Goal: Task Accomplishment & Management: Use online tool/utility

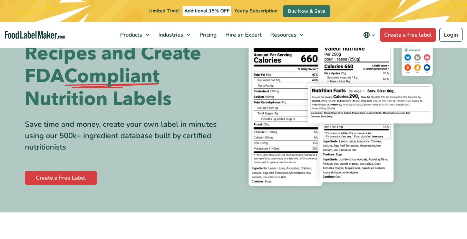
scroll to position [56, 0]
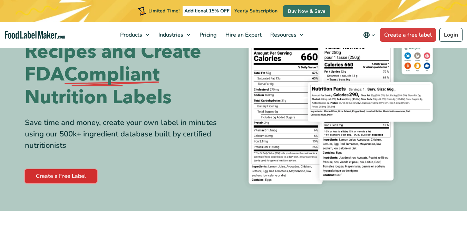
click at [67, 178] on link "Create a Free Label" at bounding box center [61, 176] width 72 height 14
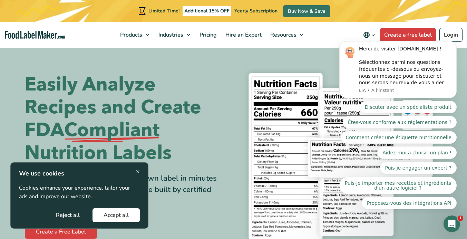
scroll to position [0, 0]
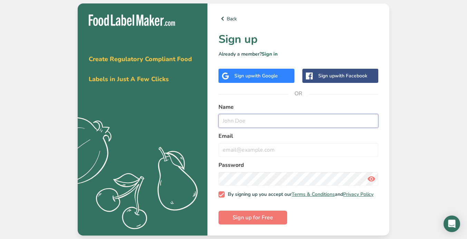
click at [240, 120] on input "text" at bounding box center [298, 121] width 160 height 14
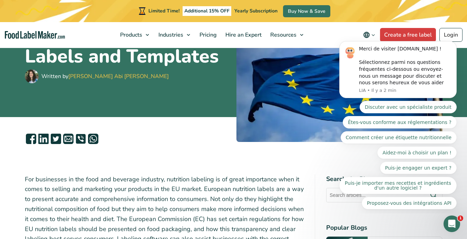
scroll to position [91, 0]
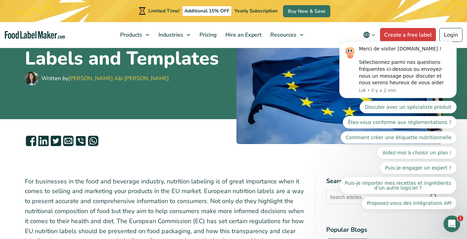
click at [388, 35] on html "Merci de visiter FoodLabelMaker.com ! Sélectionnez parmi nos questions fréquent…" at bounding box center [398, 124] width 138 height 178
click at [392, 35] on html "Merci de visiter FoodLabelMaker.com ! Sélectionnez parmi nos questions fréquent…" at bounding box center [398, 124] width 138 height 178
click at [454, 43] on icon "Dismiss notification" at bounding box center [454, 43] width 2 height 2
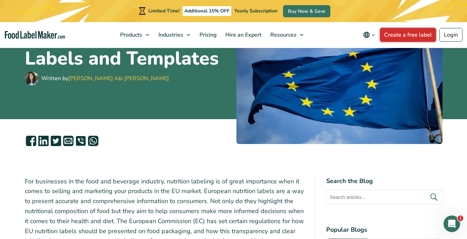
click at [408, 34] on link "Create a free label" at bounding box center [408, 35] width 56 height 14
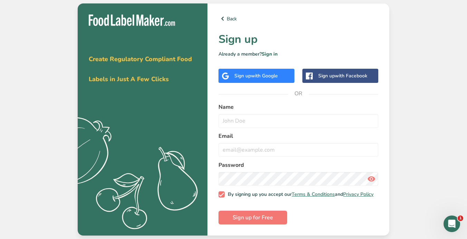
click at [272, 75] on span "with Google" at bounding box center [264, 75] width 27 height 7
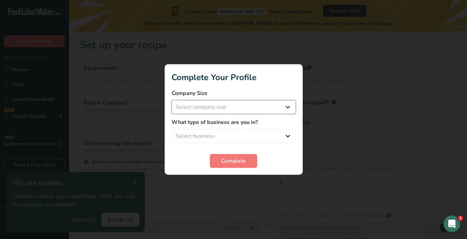
click at [243, 107] on select "Select company size Fewer than 10 Employees 10 to 50 Employees 51 to 500 Employ…" at bounding box center [233, 107] width 124 height 14
select select "1"
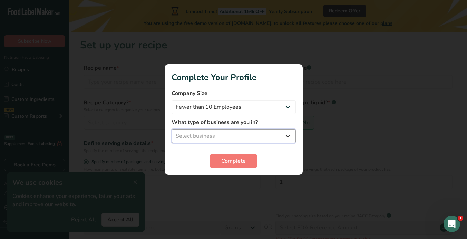
click at [221, 133] on select "Select business Packaged Food Manufacturer Restaurant & Cafe Bakery Meal Plans …" at bounding box center [233, 136] width 124 height 14
select select "4"
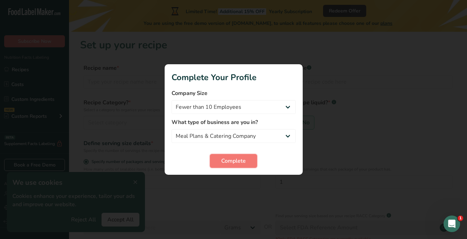
click at [223, 161] on span "Complete" at bounding box center [233, 161] width 24 height 8
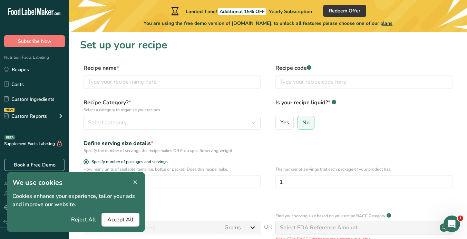
click at [91, 221] on span "Reject All" at bounding box center [83, 219] width 25 height 8
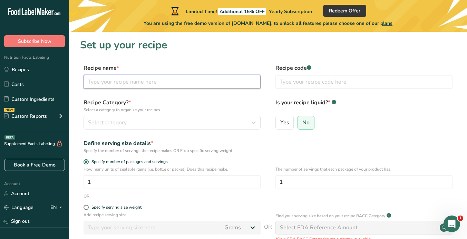
click at [125, 84] on input "text" at bounding box center [171, 82] width 177 height 14
type input "Red"
click at [286, 85] on input "text" at bounding box center [363, 82] width 177 height 14
type input "RED01"
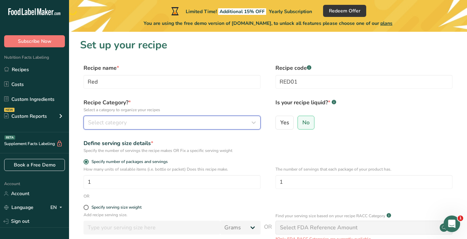
click at [185, 121] on div "Select category" at bounding box center [170, 122] width 164 height 8
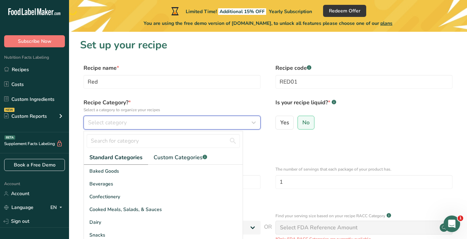
click at [167, 126] on div "Select category" at bounding box center [170, 122] width 164 height 8
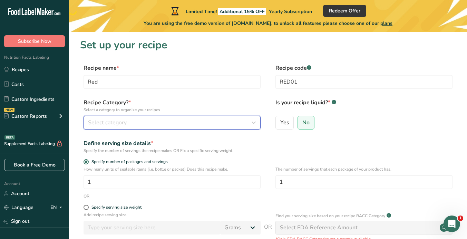
click at [168, 123] on div "Select category" at bounding box center [170, 122] width 164 height 8
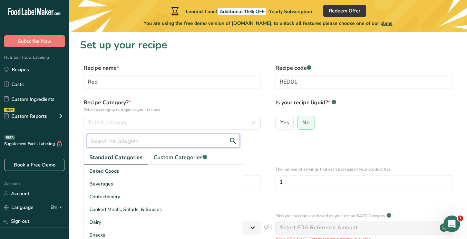
click at [165, 141] on input "text" at bounding box center [163, 141] width 153 height 14
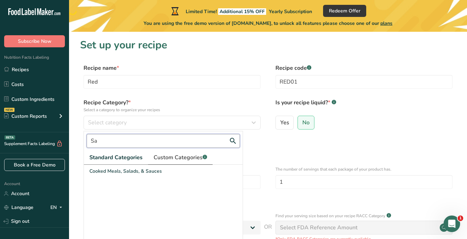
type input "S"
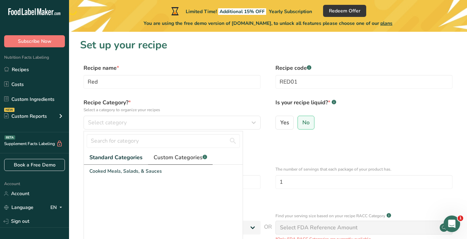
click at [175, 157] on span "Custom Categories .a-a{fill:#347362;}.b-a{fill:#fff;}" at bounding box center [180, 157] width 53 height 8
click at [132, 156] on span "Standard Categories" at bounding box center [115, 157] width 52 height 8
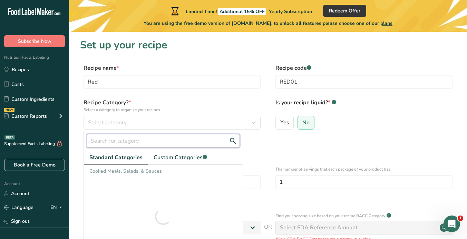
click at [135, 140] on input "text" at bounding box center [163, 141] width 153 height 14
type input "H"
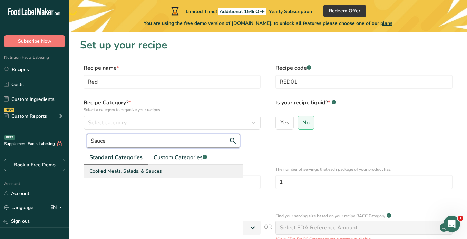
type input "Sauce"
click at [133, 170] on span "Cooked Meals, Salads, & Sauces" at bounding box center [125, 170] width 72 height 7
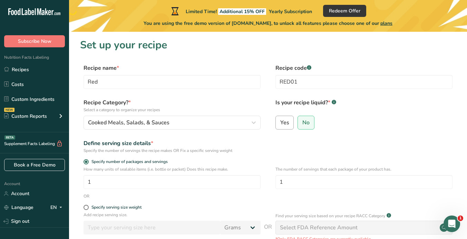
click at [286, 121] on span "Yes" at bounding box center [284, 122] width 9 height 7
click at [280, 121] on input "Yes" at bounding box center [278, 122] width 4 height 4
radio input "true"
radio input "false"
select select "22"
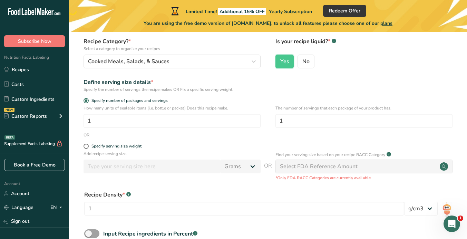
scroll to position [61, 0]
click at [88, 146] on span at bounding box center [85, 145] width 5 height 5
click at [88, 146] on input "Specify serving size weight" at bounding box center [85, 146] width 4 height 4
radio input "true"
radio input "false"
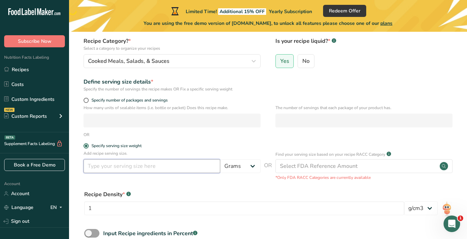
click at [124, 169] on input "number" at bounding box center [151, 166] width 137 height 14
type input "10"
click at [234, 183] on form "Recipe name * Red Recipe code .a-a{fill:#347362;}.b-a{fill:#fff;} RED01 Recipe …" at bounding box center [268, 139] width 376 height 274
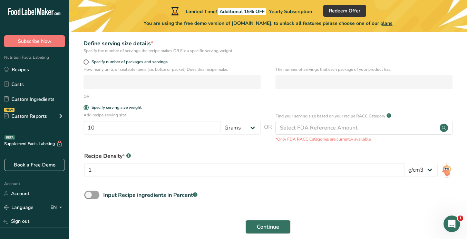
scroll to position [109, 0]
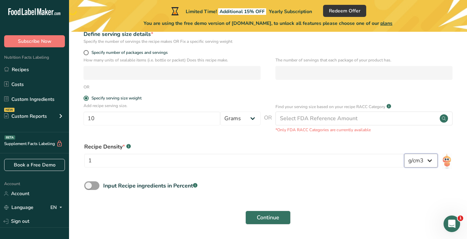
click at [411, 159] on select "lb/ft3 g/cm3" at bounding box center [420, 161] width 33 height 14
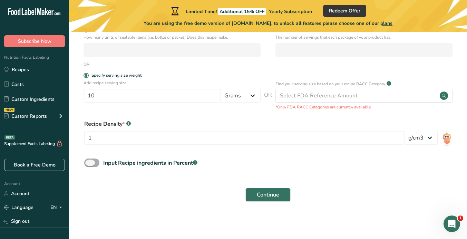
click at [95, 163] on span at bounding box center [91, 162] width 15 height 9
click at [89, 163] on input "Input Recipe ingredients in Percent .a-a{fill:#347362;}.b-a{fill:#fff;}" at bounding box center [86, 162] width 4 height 4
checkbox input "true"
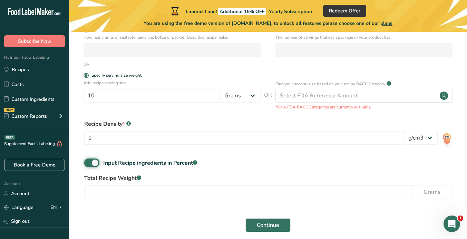
scroll to position [162, 0]
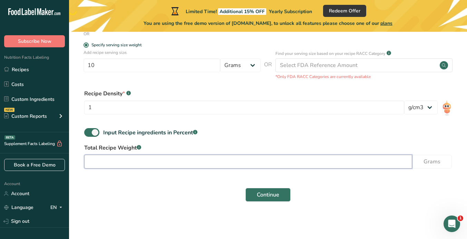
click at [209, 159] on input "number" at bounding box center [248, 162] width 328 height 14
type input "13600"
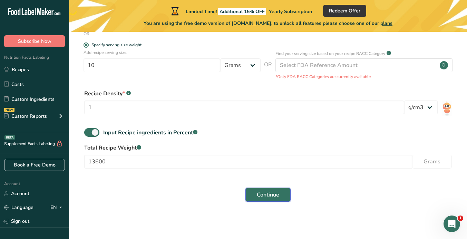
click at [280, 195] on button "Continue" at bounding box center [267, 195] width 45 height 14
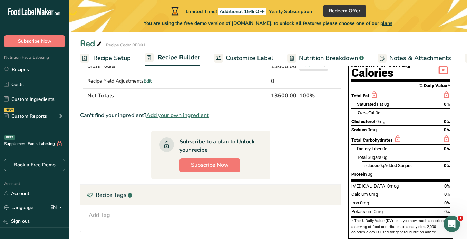
scroll to position [86, 0]
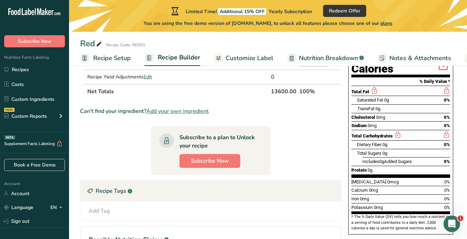
click at [173, 115] on span "Add your own ingredient" at bounding box center [177, 111] width 62 height 8
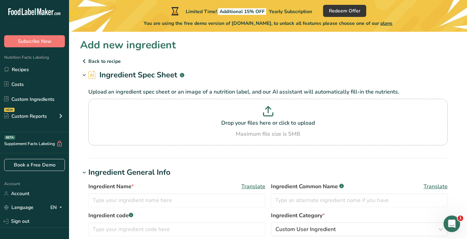
click at [90, 62] on p "Back to recipe" at bounding box center [268, 61] width 376 height 8
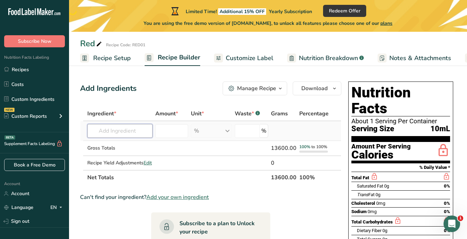
click at [121, 134] on input "text" at bounding box center [119, 131] width 65 height 14
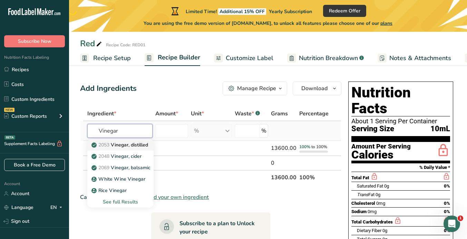
type input "Vinegar"
click at [136, 143] on p "2053 Vinegar, distilled" at bounding box center [120, 144] width 55 height 7
type input "Vinegar, distilled"
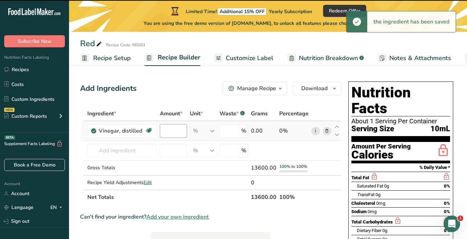
type input "0"
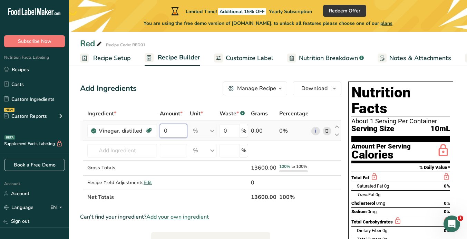
click at [174, 132] on input "0" at bounding box center [173, 131] width 27 height 14
paste input "3525"
type input "3525"
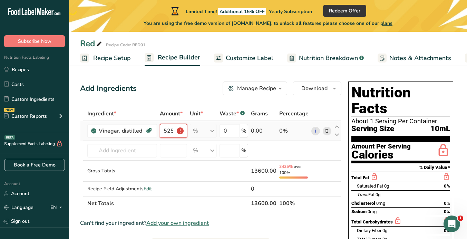
click at [170, 131] on input "3525" at bounding box center [173, 131] width 27 height 14
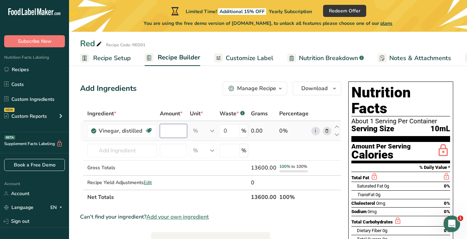
scroll to position [0, 0]
type input "25"
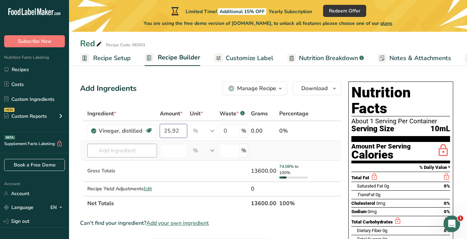
type input "25.92"
click at [141, 154] on div "Ingredient * Amount * Unit * Waste * .a-a{fill:#347362;}.b-a{fill:#fff;} Grams …" at bounding box center [210, 158] width 261 height 104
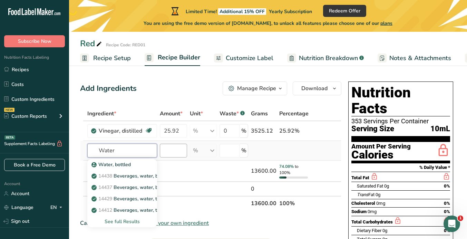
type input "Water"
click at [170, 151] on input "number" at bounding box center [173, 151] width 27 height 14
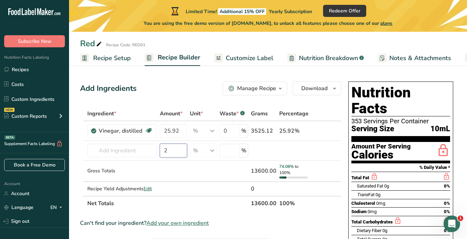
type input "22"
click at [128, 153] on input "text" at bounding box center [122, 151] width 70 height 14
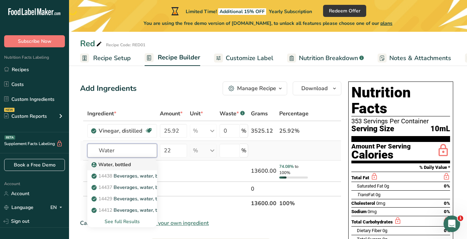
type input "Water"
click at [130, 164] on p "Water, bottled" at bounding box center [112, 164] width 38 height 7
type input "Water, bottled"
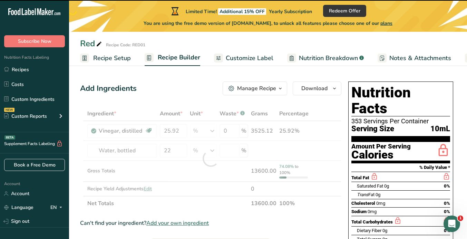
type input "0"
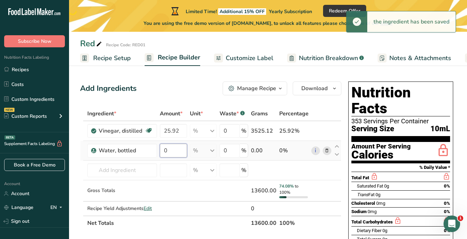
click at [168, 150] on input "0" at bounding box center [173, 151] width 27 height 14
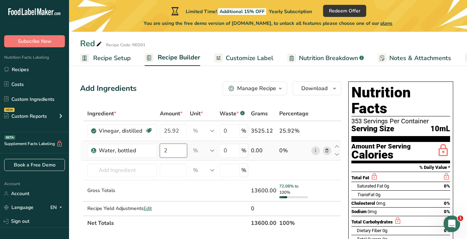
type input "22"
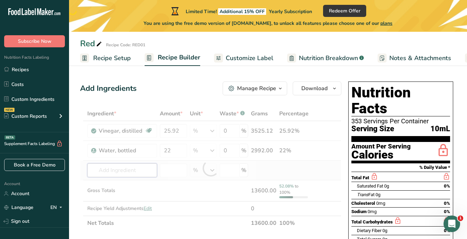
click at [136, 175] on div "Ingredient * Amount * Unit * Waste * .a-a{fill:#347362;}.b-a{fill:#fff;} Grams …" at bounding box center [210, 168] width 261 height 124
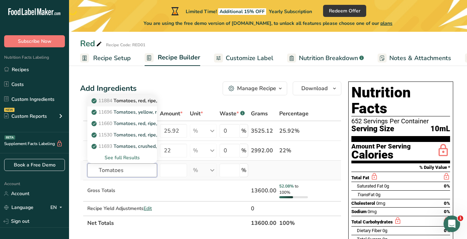
type input "Tomatoes"
click at [147, 102] on p "11884 Tomatoes, red, ripe, cooked, with salt" at bounding box center [144, 100] width 103 height 7
type input "Tomatoes, red, ripe, cooked, with salt"
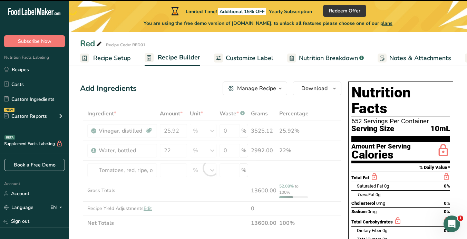
type input "0"
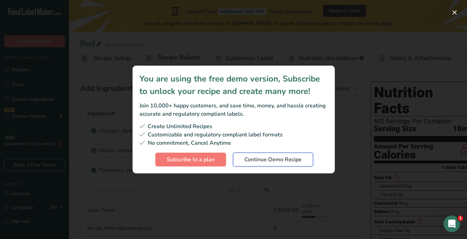
click at [275, 157] on span "Continue Demo Recipe" at bounding box center [272, 159] width 57 height 8
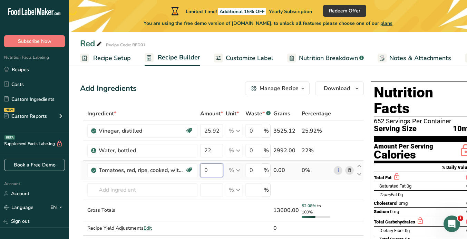
click at [210, 170] on input "0" at bounding box center [211, 170] width 23 height 14
type input "22"
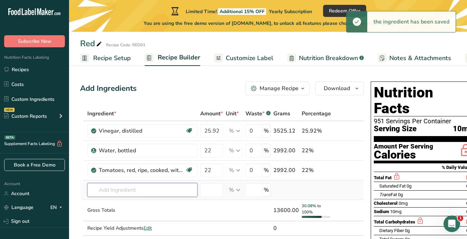
click at [120, 189] on input "text" at bounding box center [142, 190] width 110 height 14
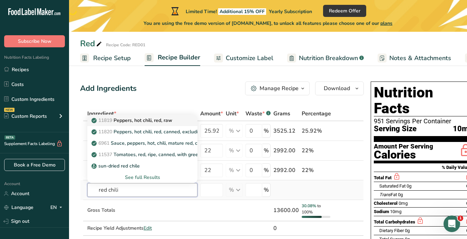
type input "red chili"
click at [150, 123] on p "11819 Peppers, hot chili, red, raw" at bounding box center [132, 120] width 79 height 7
type input "Peppers, hot chili, red, raw"
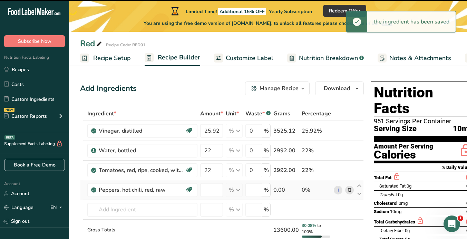
type input "0"
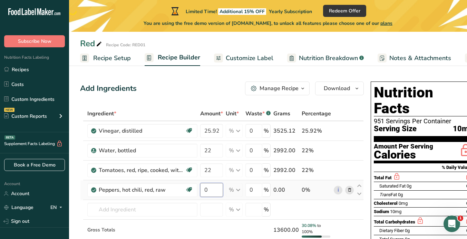
click at [205, 191] on input "0" at bounding box center [211, 190] width 23 height 14
click at [214, 189] on input "90" at bounding box center [211, 190] width 23 height 14
type input "9"
type input "9.1"
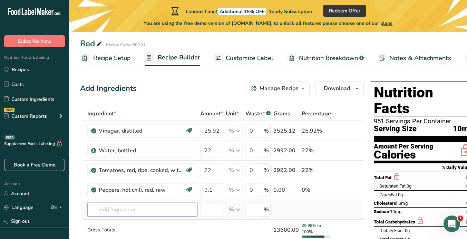
click at [152, 210] on div "Ingredient * Amount * Unit * Waste * .a-a{fill:#347362;}.b-a{fill:#fff;} Grams …" at bounding box center [222, 187] width 284 height 163
paste input "Sweet Piquante Peppers"
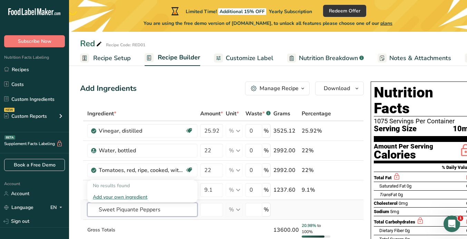
click at [116, 210] on input "Sweet Piquante Peppers" at bounding box center [142, 210] width 110 height 14
click at [158, 211] on input "Sweet Piquante Peppers" at bounding box center [142, 210] width 110 height 14
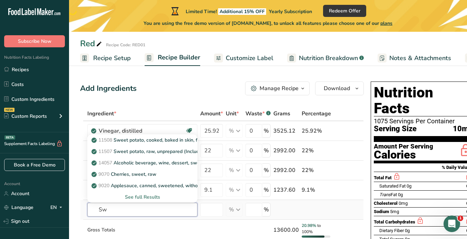
type input "S"
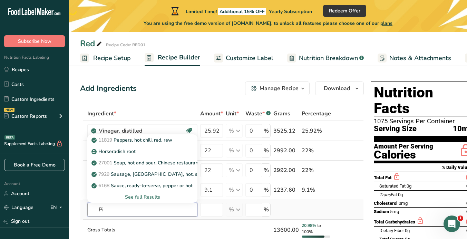
type input "P"
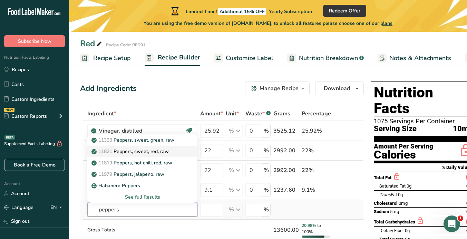
type input "peppers"
click at [147, 150] on p "11821 Peppers, sweet, red, raw" at bounding box center [131, 151] width 76 height 7
type input "Peppers, sweet, red, raw"
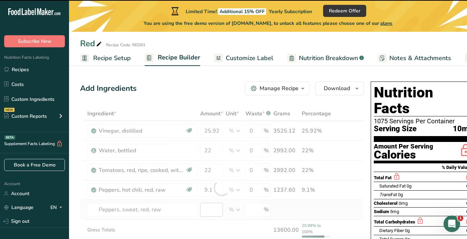
type input "0"
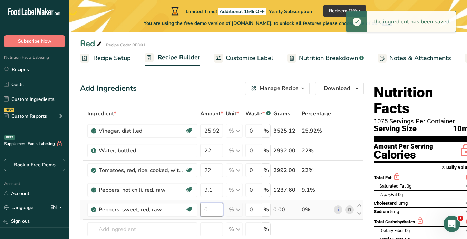
click at [214, 208] on input "0" at bounding box center [211, 210] width 23 height 14
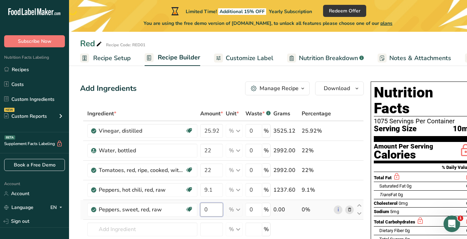
type input "1"
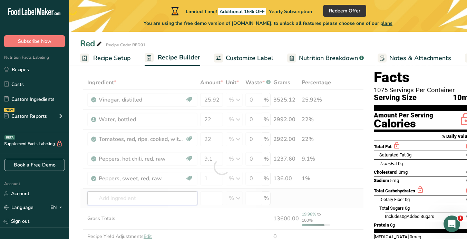
click at [159, 194] on div "Ingredient * Amount * Unit * Waste * .a-a{fill:#347362;}.b-a{fill:#fff;} Grams …" at bounding box center [222, 166] width 284 height 183
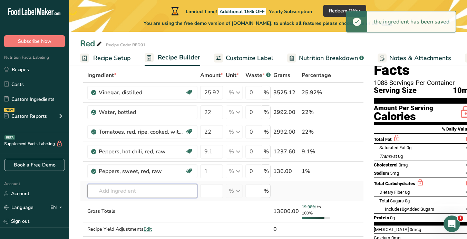
scroll to position [52, 0]
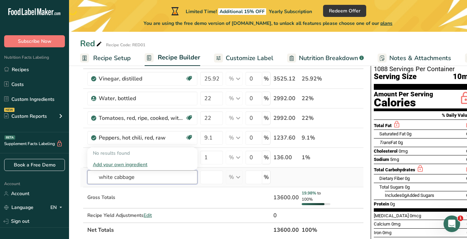
click at [136, 179] on input "white cabbage" at bounding box center [142, 177] width 110 height 14
type input "w"
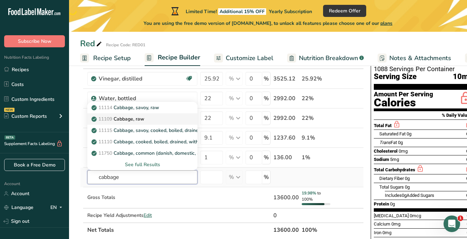
type input "cabbage"
click at [153, 118] on div "11109 Cabbage, raw" at bounding box center [137, 118] width 88 height 7
type input "Cabbage, raw"
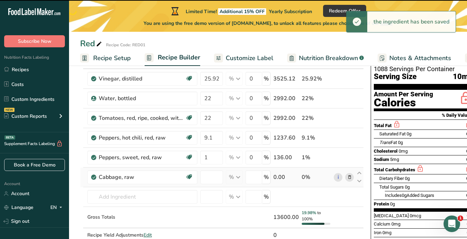
type input "0"
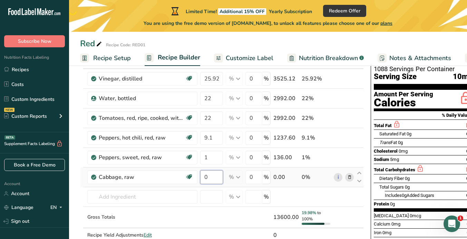
click at [212, 177] on input "0" at bounding box center [211, 177] width 23 height 14
type input "6"
type input "6.62"
click at [157, 200] on div "Ingredient * Amount * Unit * Waste * .a-a{fill:#347362;}.b-a{fill:#fff;} Grams …" at bounding box center [222, 155] width 284 height 203
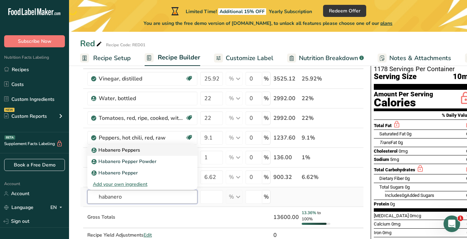
type input "habanero"
click at [137, 150] on p "Habanero Peppers" at bounding box center [116, 149] width 47 height 7
type input "Habanero Peppers"
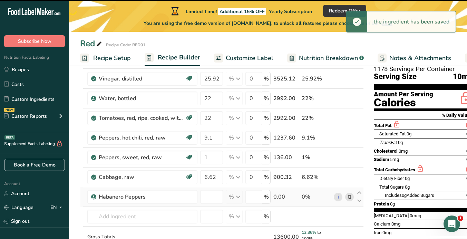
type input "0"
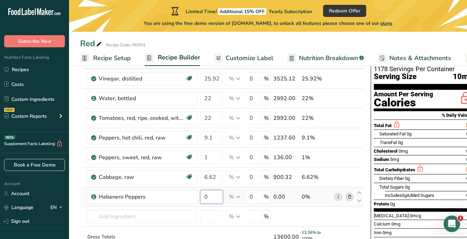
click at [212, 197] on input "0" at bounding box center [211, 197] width 23 height 14
type input "4"
type input "4.6"
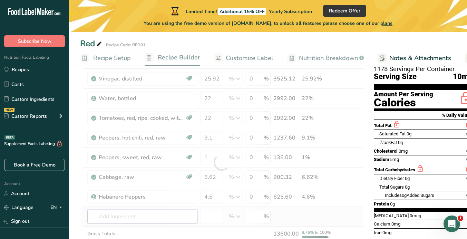
click at [167, 211] on div "Ingredient * Amount * Unit * Waste * .a-a{fill:#347362;}.b-a{fill:#fff;} Grams …" at bounding box center [222, 162] width 284 height 216
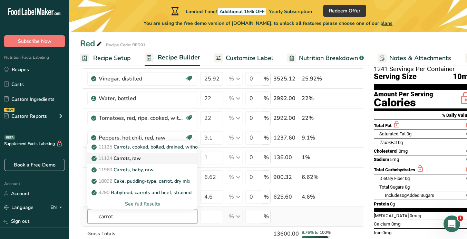
type input "carrot"
click at [137, 159] on p "11124 [GEOGRAPHIC_DATA], raw" at bounding box center [117, 158] width 48 height 7
type input "Carrots, raw"
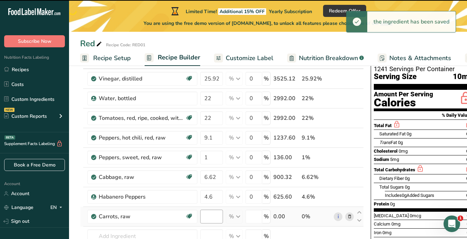
type input "0"
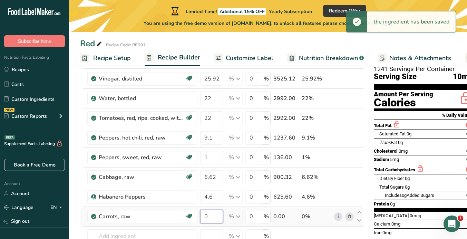
click at [212, 216] on input "0" at bounding box center [211, 216] width 23 height 14
type input "4"
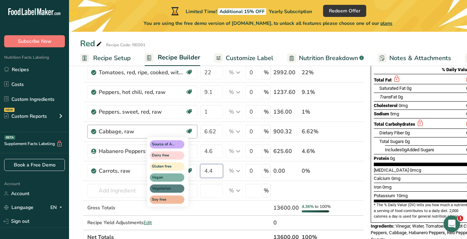
scroll to position [100, 0]
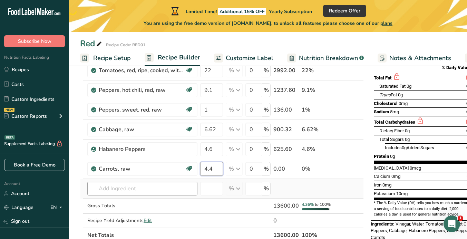
type input "4.4"
click at [135, 186] on div "Ingredient * Amount * Unit * Waste * .a-a{fill:#347362;}.b-a{fill:#fff;} Grams …" at bounding box center [222, 125] width 284 height 236
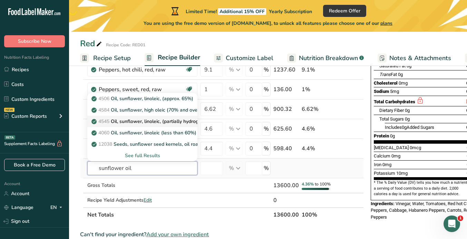
scroll to position [102, 0]
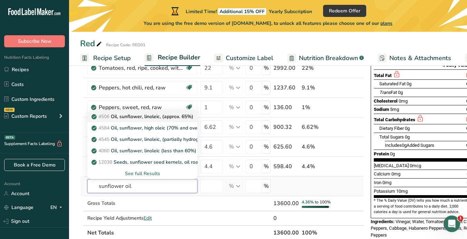
type input "sunflower oil"
click at [144, 116] on p "4506 Oil, sunflower, linoleic, (approx. 65%)" at bounding box center [143, 116] width 100 height 7
type input "Oil, sunflower, linoleic, (approx. 65%)"
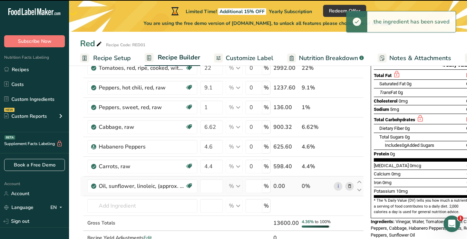
type input "0"
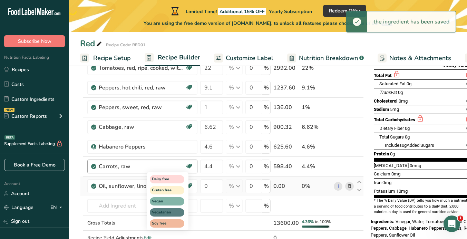
click at [208, 184] on div "Dairy free Gluten free Vegan Vegetarian Soy free" at bounding box center [180, 200] width 66 height 59
click at [209, 186] on div "Dairy free Gluten free Vegan Vegetarian Soy free" at bounding box center [180, 200] width 66 height 59
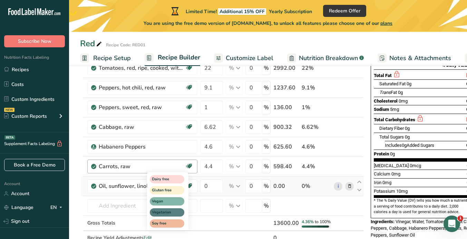
click at [204, 185] on div "Dairy free Gluten free Vegan Vegetarian Soy free" at bounding box center [180, 200] width 66 height 59
click at [191, 165] on icon at bounding box center [189, 166] width 7 height 11
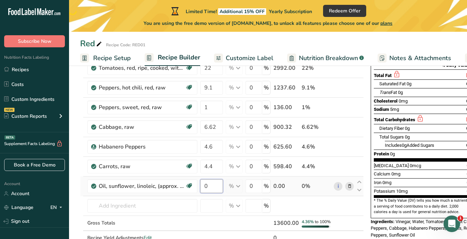
click at [215, 188] on input "0" at bounding box center [211, 186] width 23 height 14
type input "3"
type input "3.6"
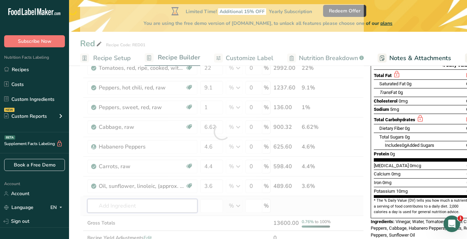
click at [164, 208] on div "Ingredient * Amount * Unit * Waste * .a-a{fill:#347362;}.b-a{fill:#fff;} Grams …" at bounding box center [222, 131] width 284 height 255
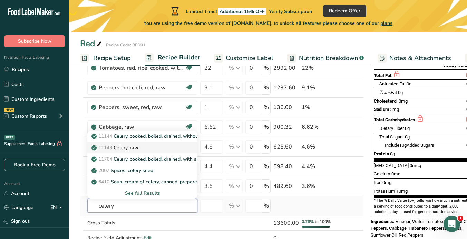
type input "celery"
click at [155, 147] on div "11143 Celery, raw" at bounding box center [137, 147] width 88 height 7
type input "Celery, raw"
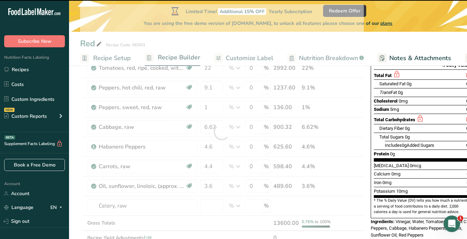
type input "0"
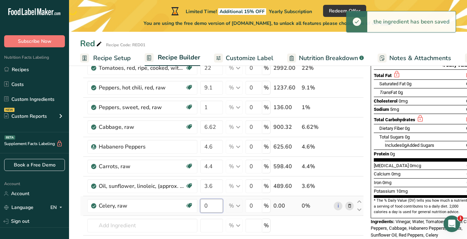
click at [207, 205] on input "0" at bounding box center [211, 206] width 23 height 14
type input "2"
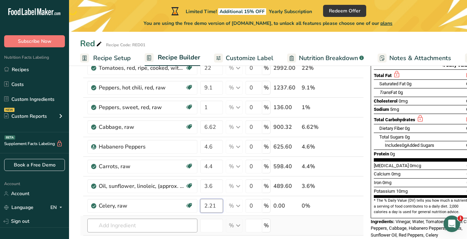
type input "2.21"
click at [150, 227] on div "Ingredient * Amount * Unit * Waste * .a-a{fill:#347362;}.b-a{fill:#fff;} Grams …" at bounding box center [222, 144] width 284 height 281
click at [133, 225] on input "sugar white" at bounding box center [142, 225] width 110 height 14
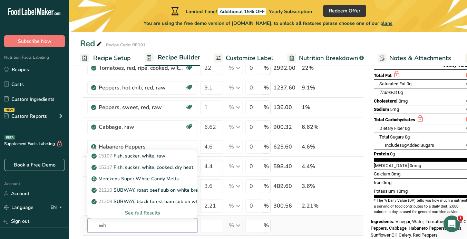
type input "w"
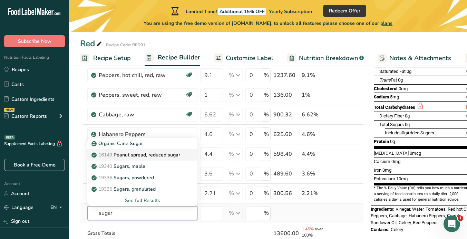
scroll to position [115, 0]
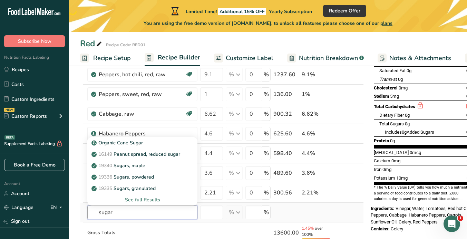
type input "sugar"
click at [144, 198] on div "See full Results" at bounding box center [142, 199] width 99 height 7
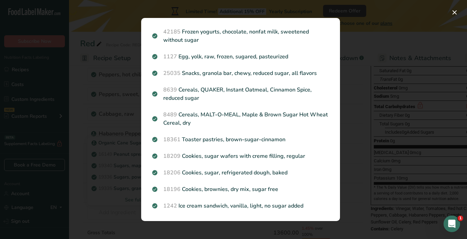
scroll to position [0, 0]
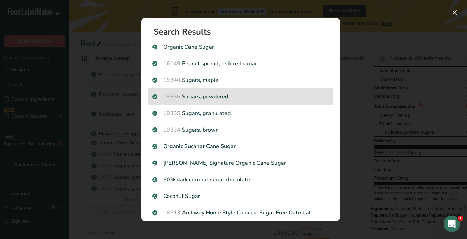
click at [211, 94] on p "19336 Sugars, powdered" at bounding box center [240, 96] width 177 height 8
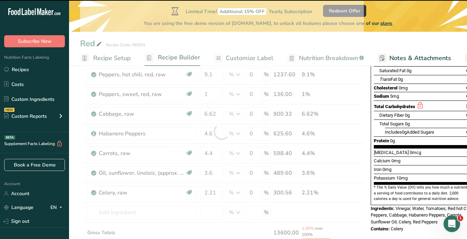
type input "0"
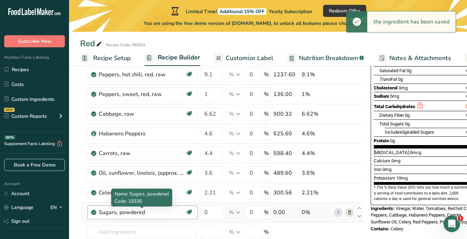
click at [132, 213] on div "Sugars, powdered" at bounding box center [142, 212] width 86 height 8
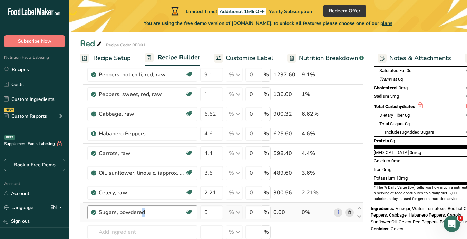
click at [154, 212] on div "Sugars, powdered" at bounding box center [142, 212] width 86 height 8
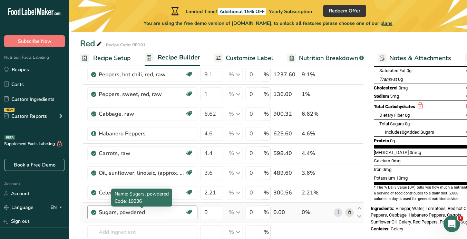
click at [145, 210] on div "Sugars, powdered" at bounding box center [142, 212] width 86 height 8
click at [144, 210] on div "Sugars, powdered" at bounding box center [142, 212] width 86 height 8
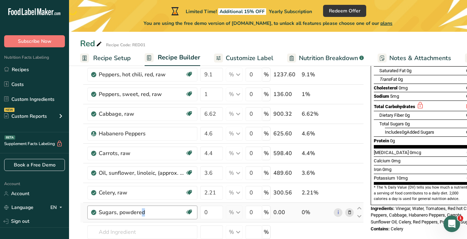
click at [144, 210] on div "Sugars, powdered" at bounding box center [142, 212] width 86 height 8
click at [349, 214] on icon at bounding box center [349, 212] width 5 height 7
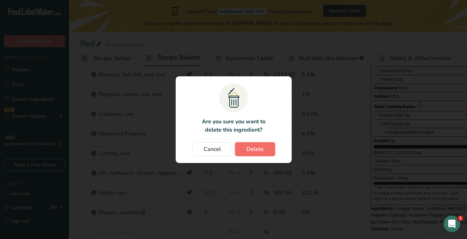
click at [261, 147] on span "Delete" at bounding box center [254, 149] width 17 height 8
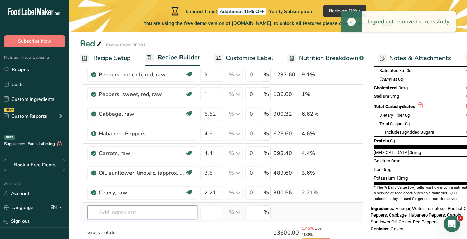
click at [122, 208] on input "text" at bounding box center [142, 212] width 110 height 14
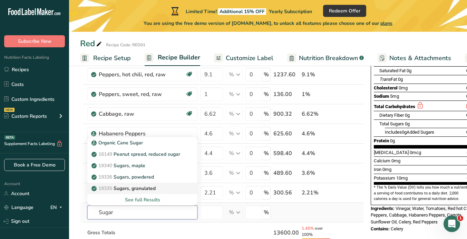
type input "Sugar"
click at [142, 188] on p "19335 [GEOGRAPHIC_DATA], granulated" at bounding box center [124, 188] width 63 height 7
type input "Sugars, granulated"
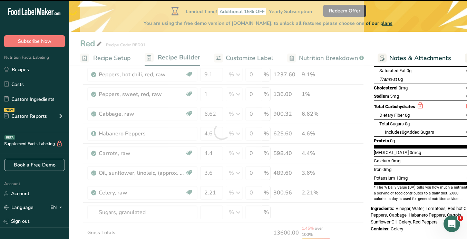
type input "0"
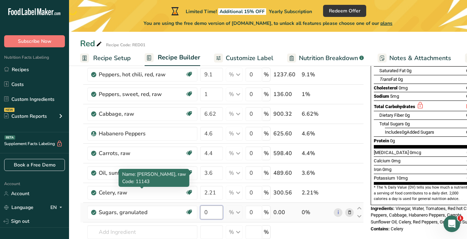
click at [211, 212] on input "0" at bounding box center [211, 212] width 23 height 14
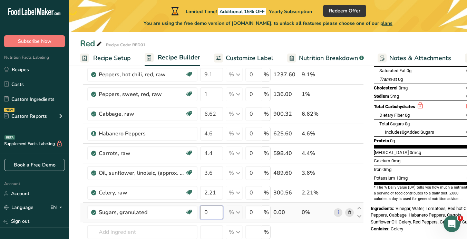
type input "2"
type input "2.21"
click at [137, 235] on div "Ingredient * Amount * Unit * Waste * .a-a{fill:#347362;}.b-a{fill:#fff;} Grams …" at bounding box center [222, 141] width 284 height 301
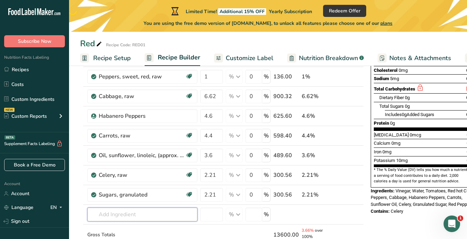
scroll to position [135, 0]
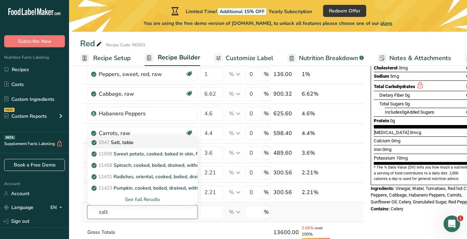
type input "salt"
click at [153, 144] on div "2047 Salt, table" at bounding box center [137, 142] width 88 height 7
type input "Salt, table"
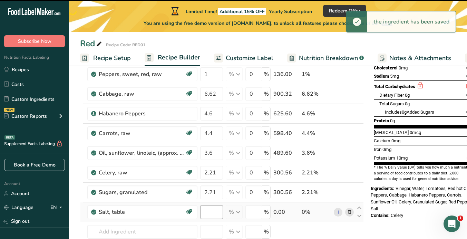
type input "0"
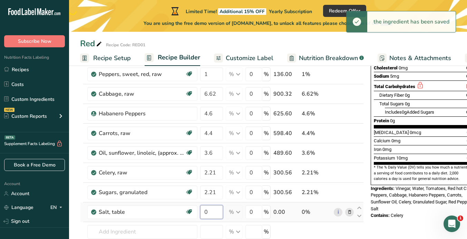
click at [210, 210] on input "0" at bounding box center [211, 212] width 23 height 14
type input "1"
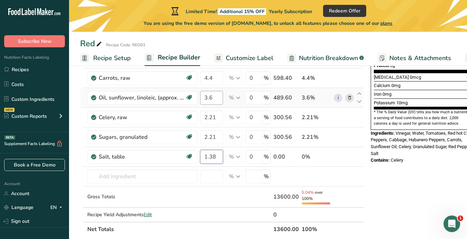
scroll to position [192, 0]
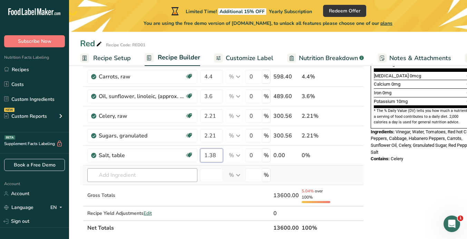
type input "1.38"
click at [166, 170] on div "Ingredient * Amount * Unit * Waste * .a-a{fill:#347362;}.b-a{fill:#fff;} Grams …" at bounding box center [222, 74] width 284 height 320
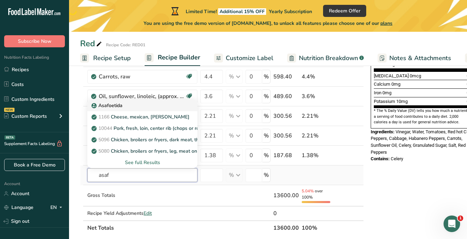
type input "asaf"
click at [136, 107] on div "Asafoetida" at bounding box center [137, 105] width 88 height 7
type input "Asafoetida"
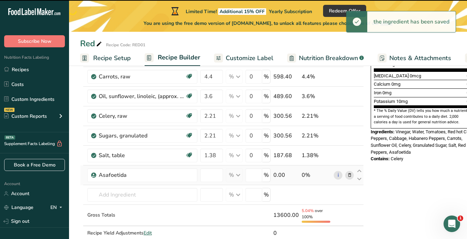
type input "0"
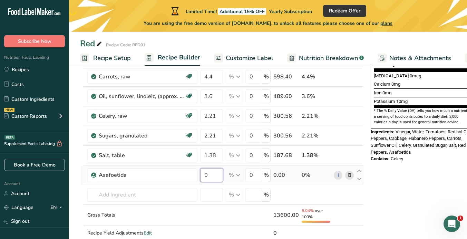
click at [216, 172] on input "0" at bounding box center [211, 175] width 23 height 14
type input "0.22"
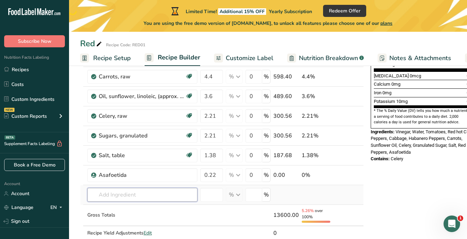
click at [155, 192] on div "Ingredient * Amount * Unit * Waste * .a-a{fill:#347362;}.b-a{fill:#fff;} Grams …" at bounding box center [222, 84] width 284 height 340
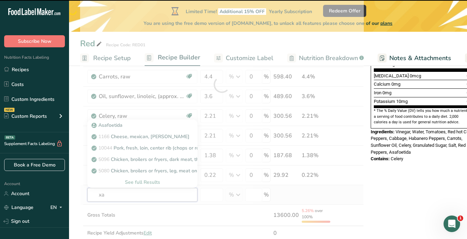
type input "xan"
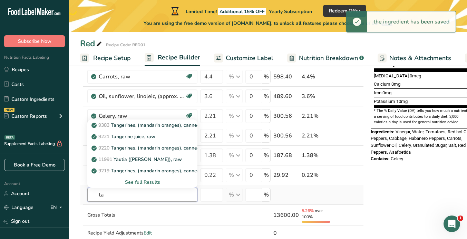
type input "t"
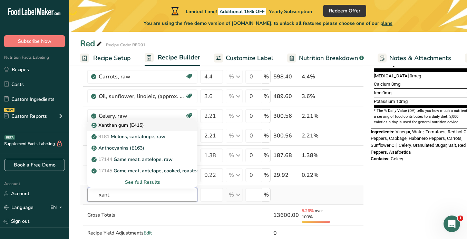
type input "xant"
click at [145, 126] on div "Xanthan gum (E415)" at bounding box center [137, 124] width 88 height 7
type input "Xanthan gum (E415)"
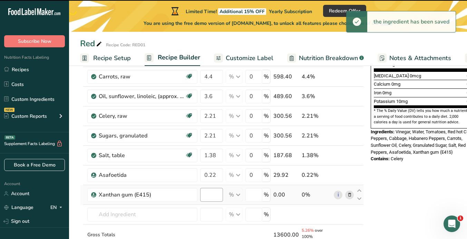
type input "0"
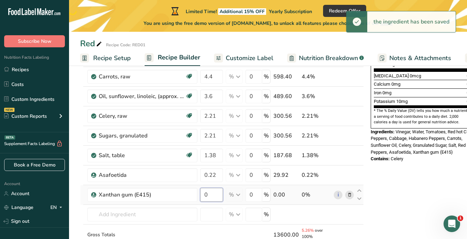
click at [211, 195] on input "0" at bounding box center [211, 195] width 23 height 14
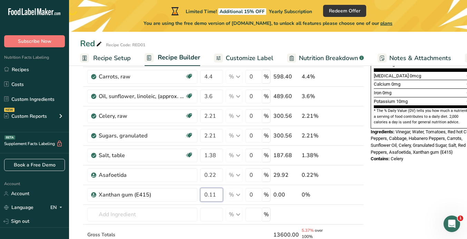
type input "0.11"
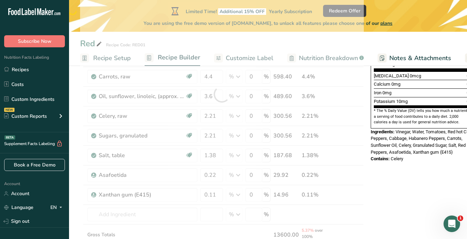
click at [389, 178] on div "Nutrition Facts 1432 Servings Per Container Serving Size 10mL Amount Per Servin…" at bounding box center [423, 178] width 110 height 582
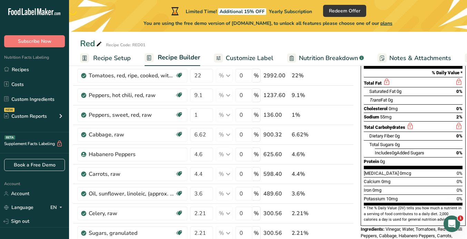
scroll to position [0, 0]
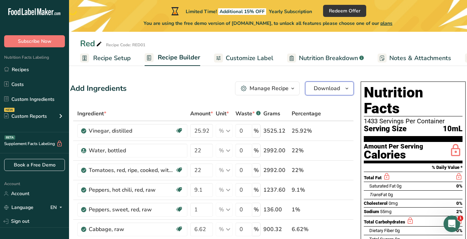
click at [323, 90] on span "Download" at bounding box center [327, 88] width 26 height 8
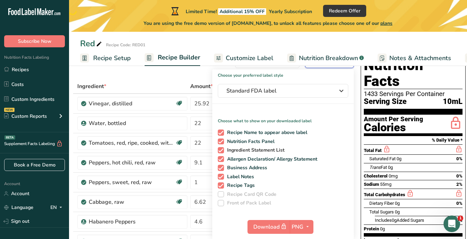
scroll to position [29, 0]
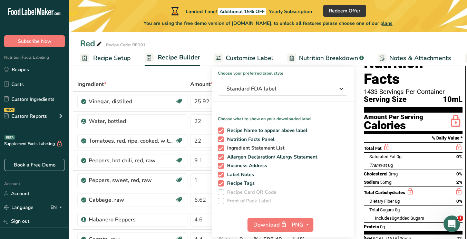
click at [220, 147] on span at bounding box center [221, 148] width 6 height 6
click at [220, 147] on input "Ingredient Statement List" at bounding box center [220, 148] width 4 height 4
checkbox input "false"
click at [221, 156] on span at bounding box center [221, 157] width 6 height 6
click at [221, 156] on input "Allergen Declaration/ Allergy Statement" at bounding box center [220, 157] width 4 height 4
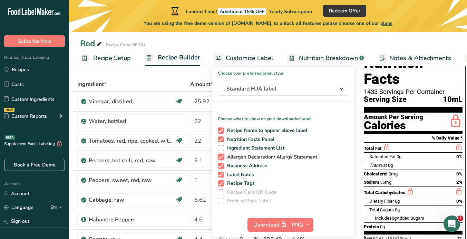
checkbox input "false"
click at [219, 165] on span at bounding box center [221, 165] width 6 height 6
click at [219, 165] on input "Business Address" at bounding box center [220, 165] width 4 height 4
checkbox input "false"
click at [219, 175] on span at bounding box center [221, 174] width 6 height 6
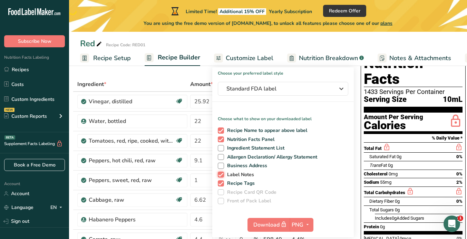
click at [219, 175] on input "Label Notes" at bounding box center [220, 174] width 4 height 4
checkbox input "false"
click at [219, 182] on span at bounding box center [221, 183] width 6 height 6
click at [219, 182] on input "Recipe Tags" at bounding box center [220, 183] width 4 height 4
checkbox input "false"
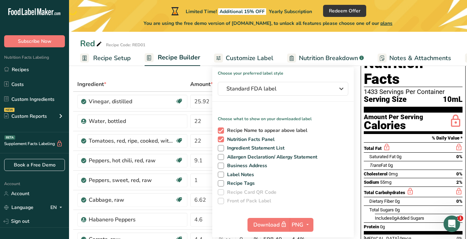
click at [220, 131] on span at bounding box center [221, 130] width 6 height 6
click at [220, 131] on input "Recipe Name to appear above label" at bounding box center [220, 130] width 4 height 4
checkbox input "false"
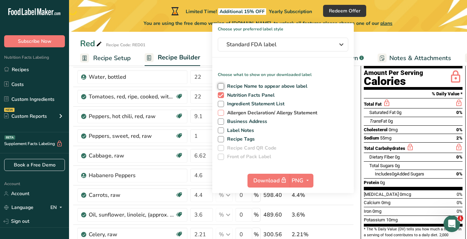
scroll to position [76, 0]
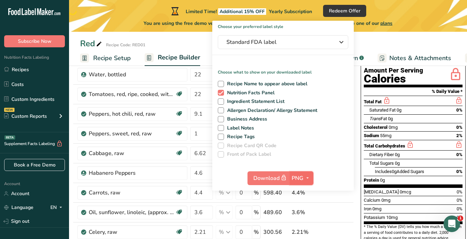
click at [302, 178] on span "PNG" at bounding box center [298, 178] width 12 height 8
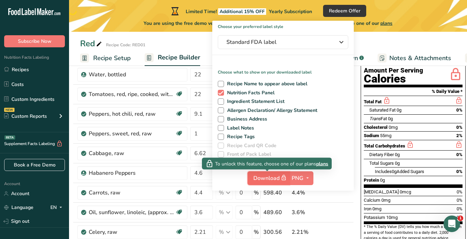
click at [269, 177] on span "Download" at bounding box center [270, 178] width 34 height 9
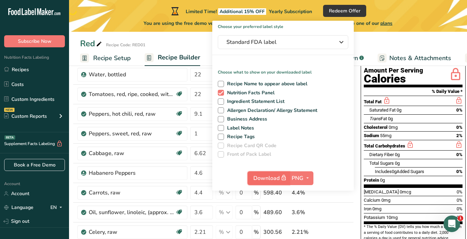
click at [273, 180] on span "Download" at bounding box center [270, 178] width 34 height 9
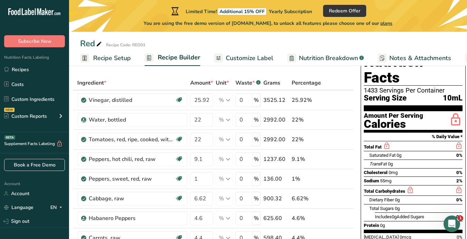
scroll to position [0, 0]
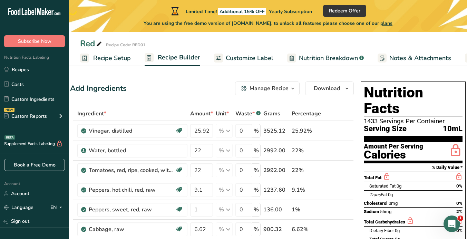
click at [117, 57] on span "Recipe Setup" at bounding box center [112, 57] width 38 height 9
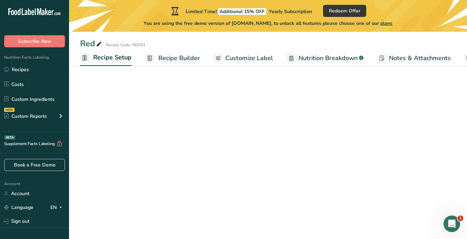
scroll to position [0, 2]
select select "22"
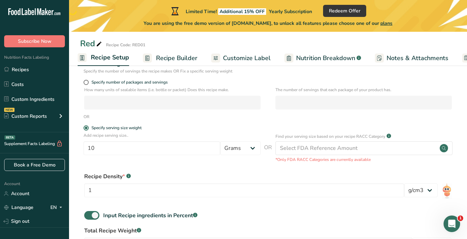
scroll to position [117, 0]
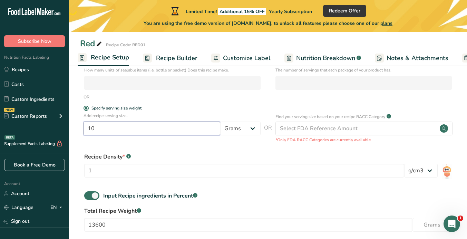
click at [183, 128] on input "10" at bounding box center [151, 128] width 137 height 14
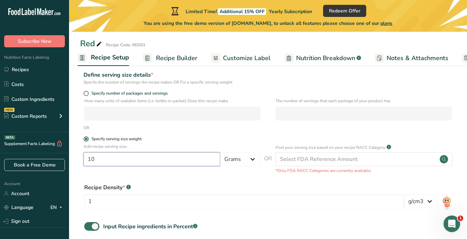
scroll to position [85, 0]
click at [87, 93] on span at bounding box center [85, 93] width 5 height 5
click at [87, 93] on input "Specify number of packages and servings" at bounding box center [85, 94] width 4 height 4
radio input "true"
radio input "false"
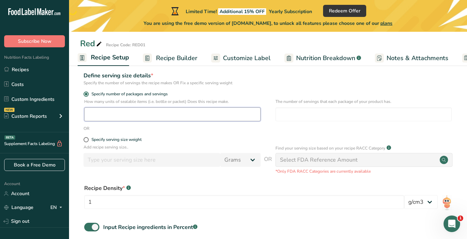
click at [115, 116] on input "number" at bounding box center [172, 114] width 176 height 14
type input "1"
click at [288, 115] on input "number" at bounding box center [363, 114] width 176 height 14
type input "150"
click at [296, 114] on input "150" at bounding box center [363, 114] width 176 height 14
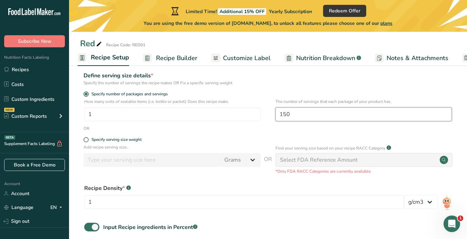
click at [296, 114] on input "150" at bounding box center [363, 114] width 176 height 14
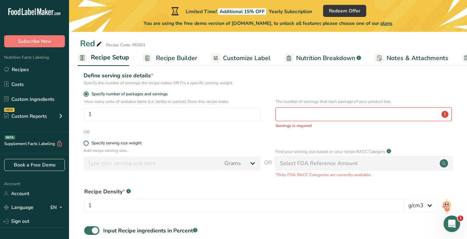
click at [112, 142] on div "Specify serving size weight" at bounding box center [116, 142] width 50 height 5
click at [88, 142] on input "Specify serving size weight" at bounding box center [85, 143] width 4 height 4
radio input "true"
radio input "false"
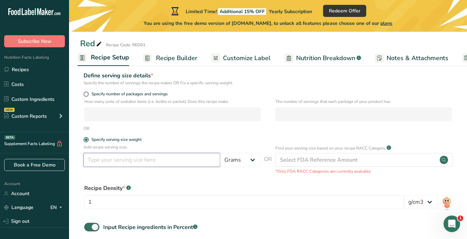
click at [114, 159] on input "number" at bounding box center [151, 160] width 137 height 14
type input "15"
click at [200, 172] on div "Add recipe serving size.. 15 Grams kg mg mcg lb oz l mL fl oz tbsp tsp cup qt g…" at bounding box center [268, 159] width 376 height 30
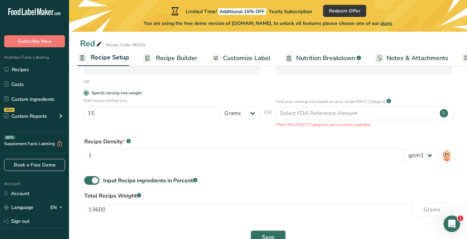
scroll to position [132, 0]
click at [417, 155] on select "lb/ft3 g/cm3" at bounding box center [420, 155] width 33 height 14
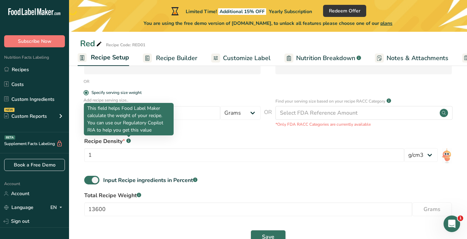
click at [128, 140] on icon at bounding box center [128, 141] width 0 height 2
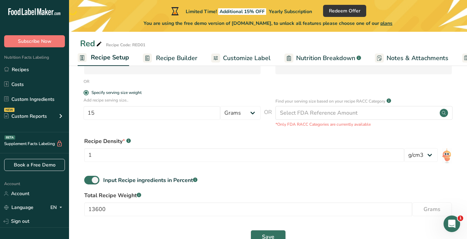
click at [139, 140] on div "Recipe Density * .a-a{fill:#347362;}.b-a{fill:#fff;}" at bounding box center [267, 141] width 367 height 8
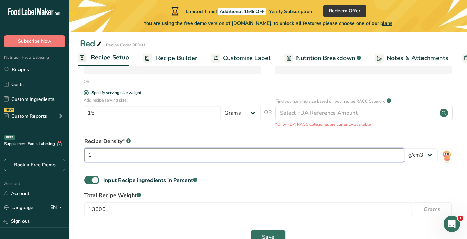
click at [122, 155] on input "1" at bounding box center [244, 155] width 320 height 14
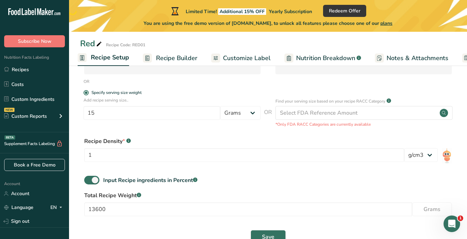
click at [107, 140] on div "Recipe Density * .a-a{fill:#347362;}.b-a{fill:#fff;}" at bounding box center [267, 141] width 367 height 8
copy div "Recipe Density * .a-a{fill:#347362;}.b-a{fill:#fff;}"
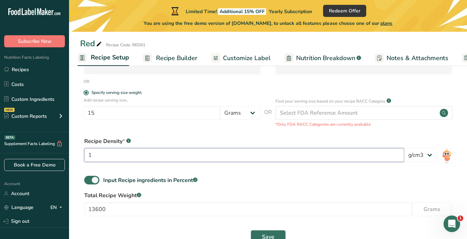
click at [114, 154] on input "1" at bounding box center [244, 155] width 320 height 14
type input "1"
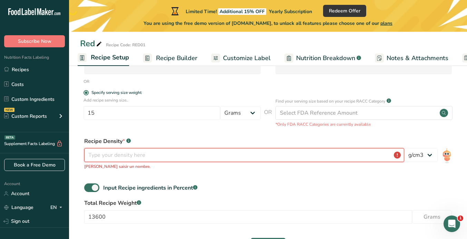
type input "1.9"
type input "1"
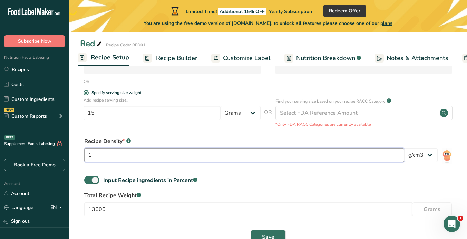
scroll to position [152, 0]
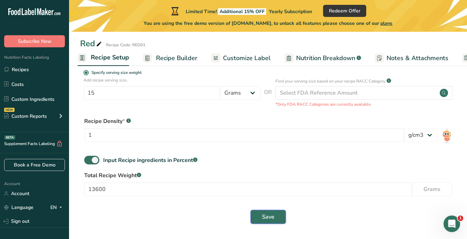
click at [261, 215] on button "Save" at bounding box center [267, 217] width 35 height 14
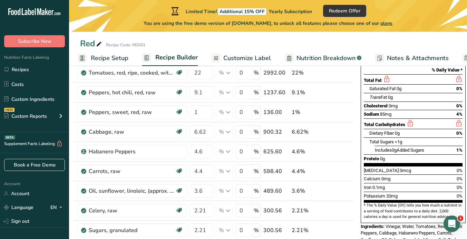
scroll to position [96, 0]
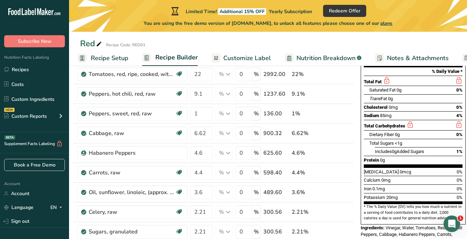
click at [465, 72] on div "Nutrition Facts 955 Servings Per Container Serving Size 15mL Amount Per Serving…" at bounding box center [413, 122] width 110 height 278
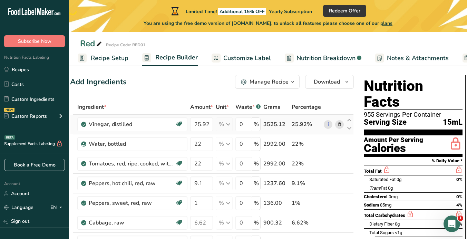
scroll to position [13, 0]
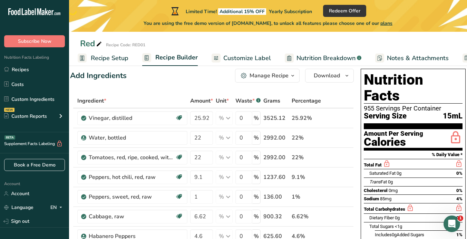
click at [237, 56] on span "Customize Label" at bounding box center [247, 57] width 48 height 9
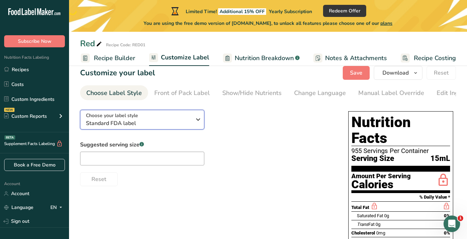
click at [178, 120] on div "Choose your label style Standard FDA label" at bounding box center [138, 120] width 105 height 16
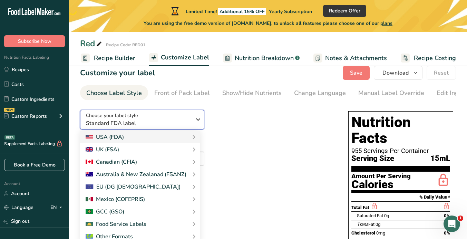
click at [191, 125] on div "Choose your label style Standard FDA label" at bounding box center [141, 120] width 110 height 16
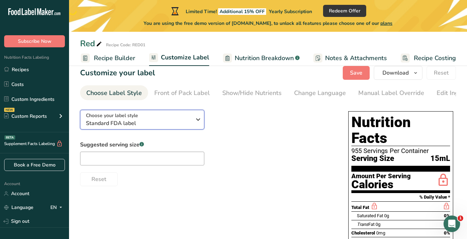
click at [191, 125] on div "Choose your label style Standard FDA label" at bounding box center [141, 120] width 110 height 16
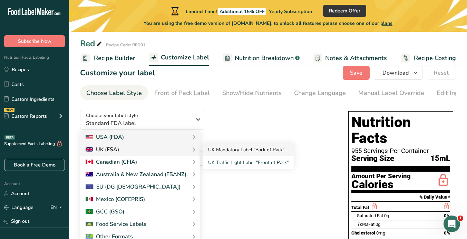
click at [230, 148] on link "UK Mandatory Label "Back of Pack"" at bounding box center [248, 149] width 91 height 13
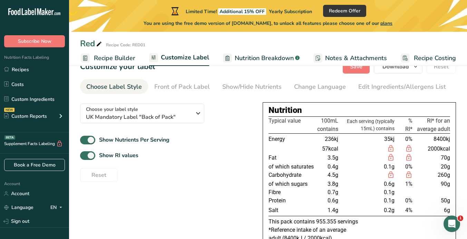
scroll to position [21, 0]
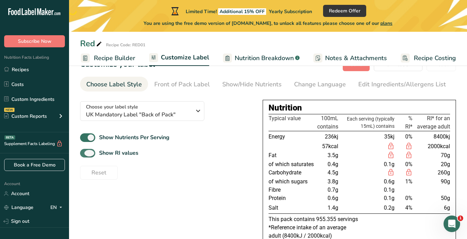
click at [91, 155] on span at bounding box center [87, 153] width 15 height 9
click at [85, 155] on input "Show RI values" at bounding box center [82, 153] width 4 height 4
checkbox input "false"
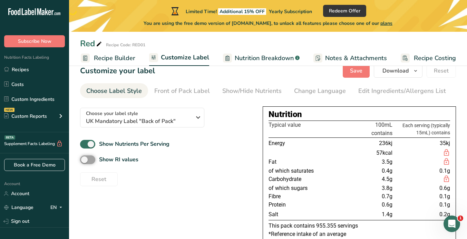
scroll to position [0, 0]
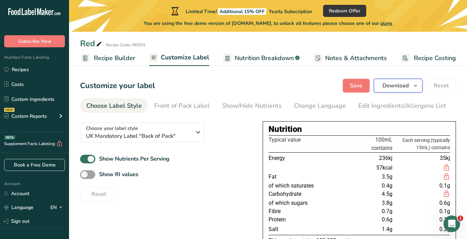
click at [405, 87] on span "Download" at bounding box center [395, 85] width 26 height 8
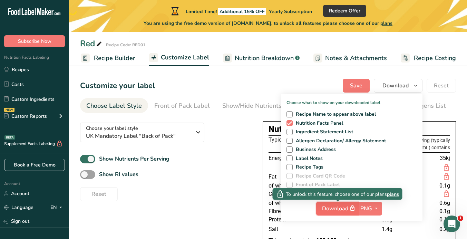
click at [339, 214] on button "Download" at bounding box center [337, 208] width 42 height 14
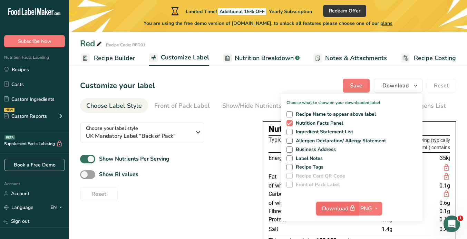
click at [353, 206] on icon "button" at bounding box center [352, 208] width 6 height 10
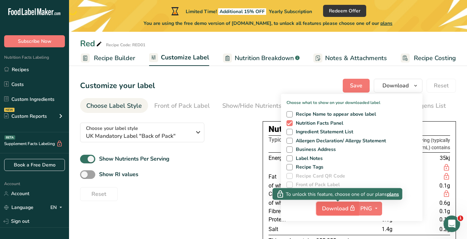
click at [353, 206] on icon "button" at bounding box center [352, 208] width 6 height 10
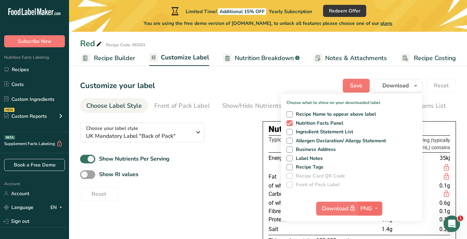
click at [366, 206] on span "PNG" at bounding box center [366, 208] width 12 height 8
click at [353, 83] on span "Save" at bounding box center [356, 85] width 12 height 8
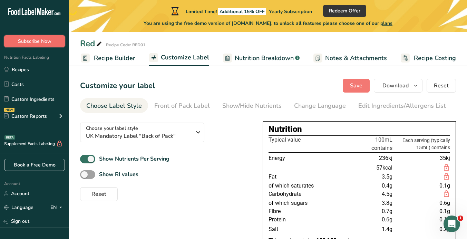
click at [31, 45] on span "Subscribe Now" at bounding box center [34, 41] width 33 height 7
